Goal: Browse casually

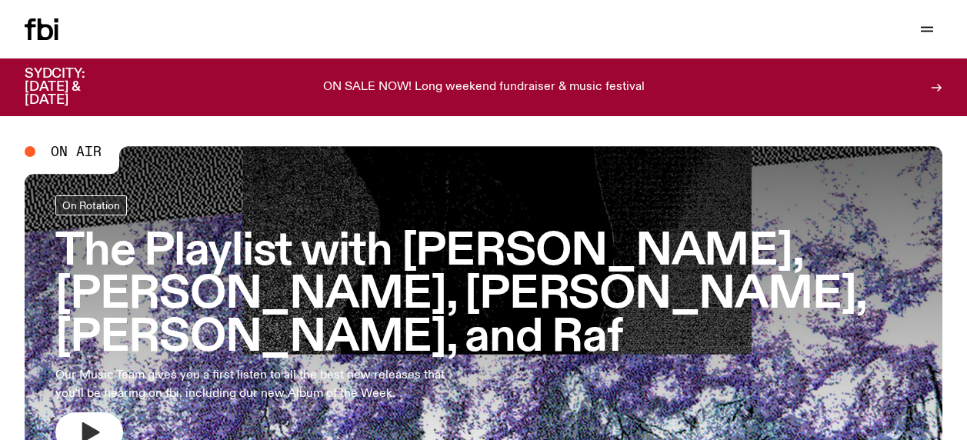
click at [94, 420] on icon "button" at bounding box center [89, 432] width 25 height 25
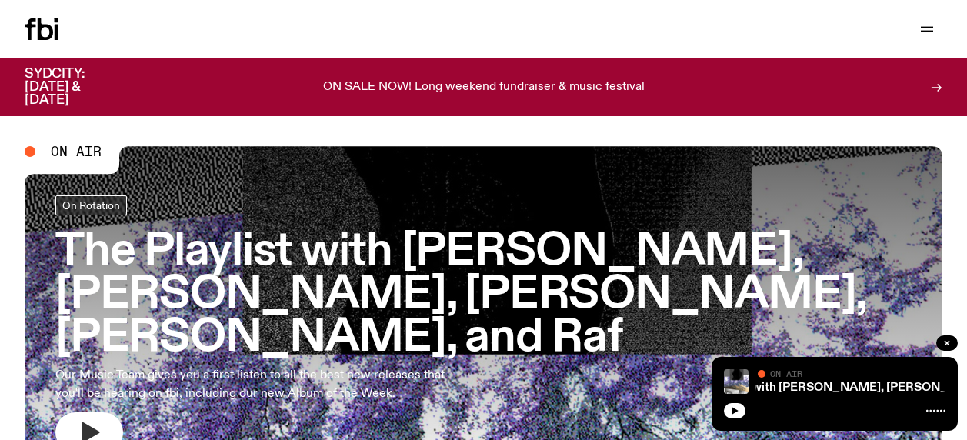
click at [68, 412] on button "button" at bounding box center [89, 432] width 68 height 40
